Goal: Browse casually: Explore the website without a specific task or goal

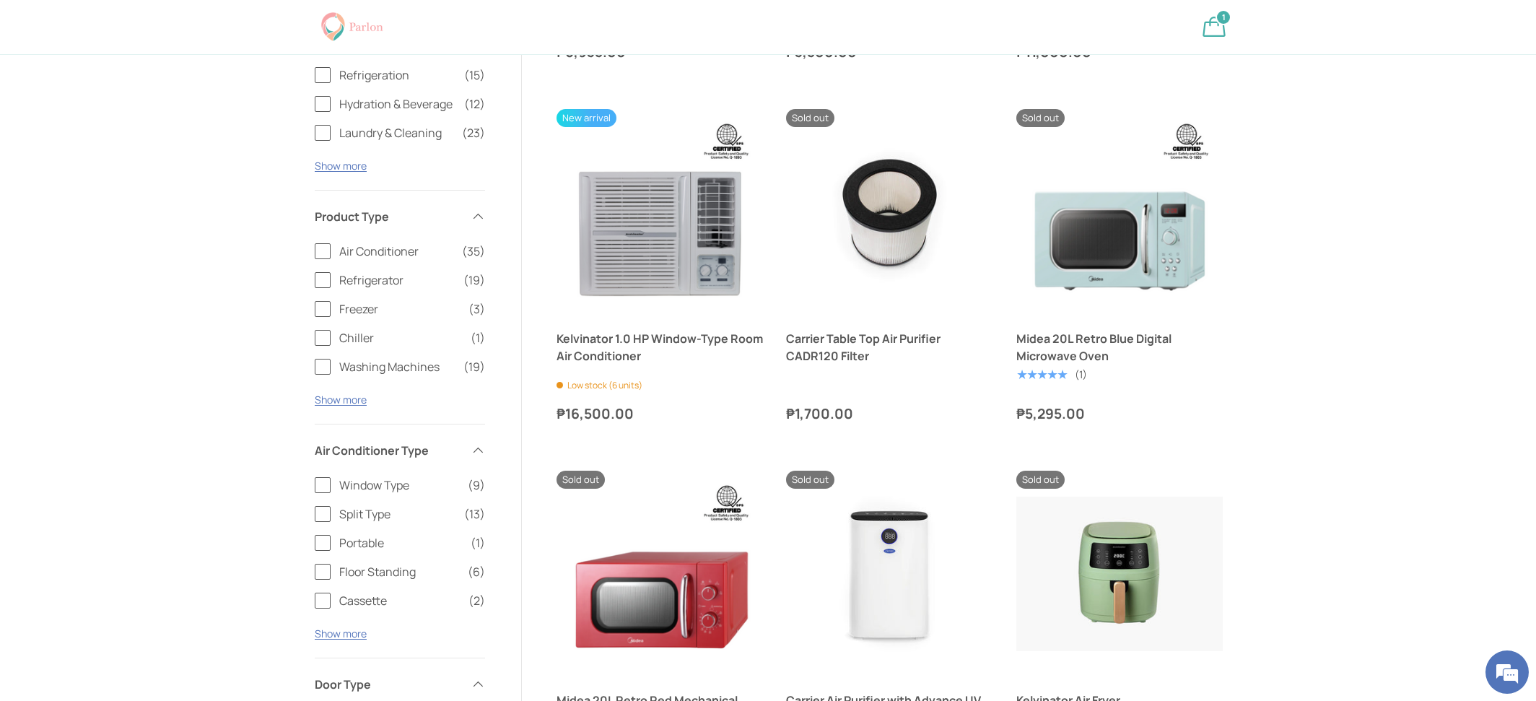
scroll to position [1681, 0]
